Goal: Communication & Community: Connect with others

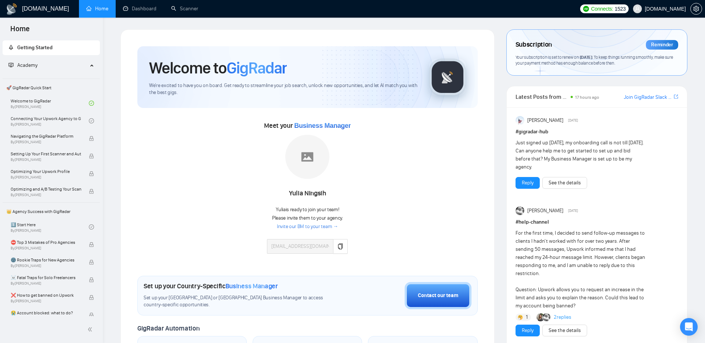
click at [536, 72] on div "Subscription Reminder Your subscription is set to renew on September 19, 2025 .…" at bounding box center [597, 53] width 180 height 46
click at [372, 148] on div "Meet your Business Manager Yulia Ningsih Yulia is ready to join your team! Plea…" at bounding box center [307, 190] width 340 height 141
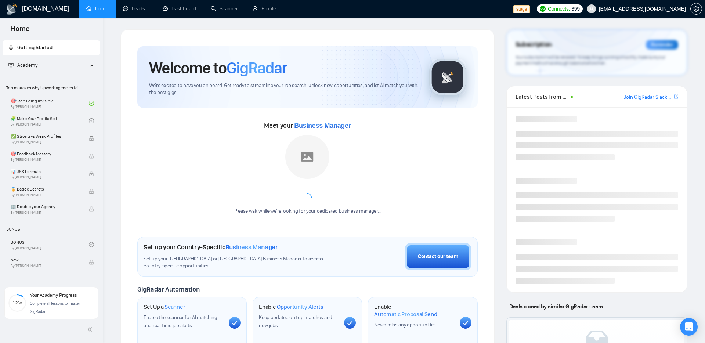
click at [154, 159] on div "Meet your Business Manager Please wait while we're looking for your dedicated b…" at bounding box center [307, 171] width 340 height 102
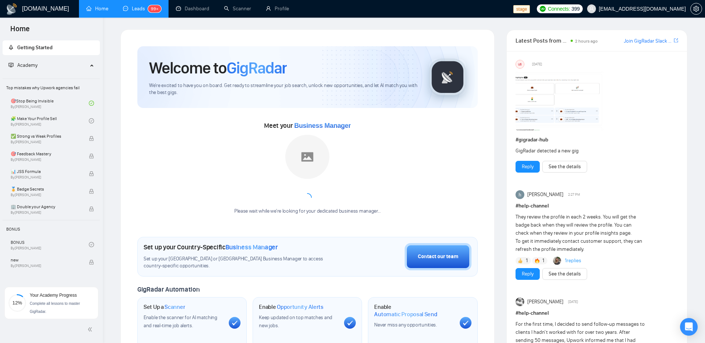
click at [134, 12] on link "Leads 99+" at bounding box center [142, 9] width 38 height 6
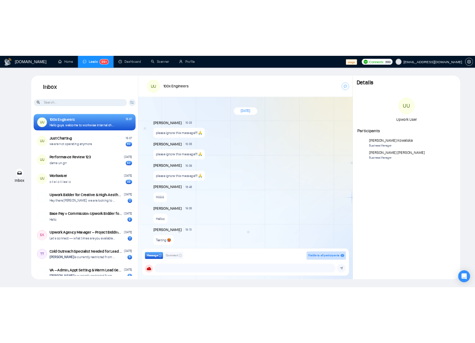
scroll to position [603, 0]
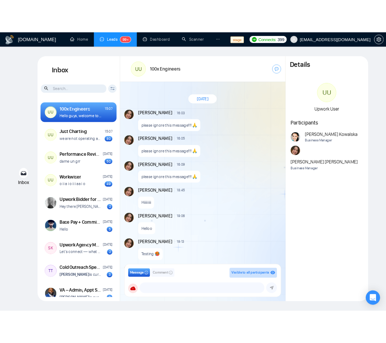
scroll to position [603, 0]
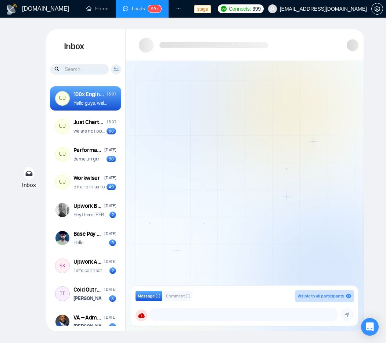
click at [311, 185] on div at bounding box center [245, 175] width 238 height 229
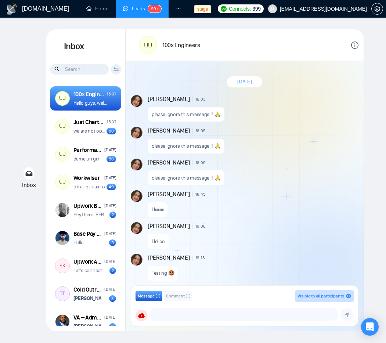
scroll to position [603, 0]
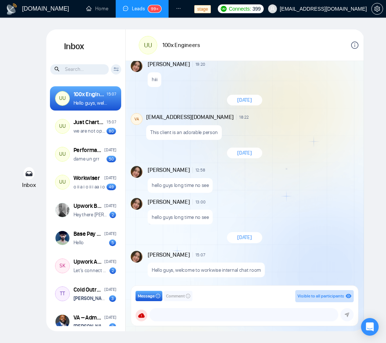
click at [298, 121] on div "This client is an adorable person" at bounding box center [251, 130] width 211 height 19
